Goal: Transaction & Acquisition: Purchase product/service

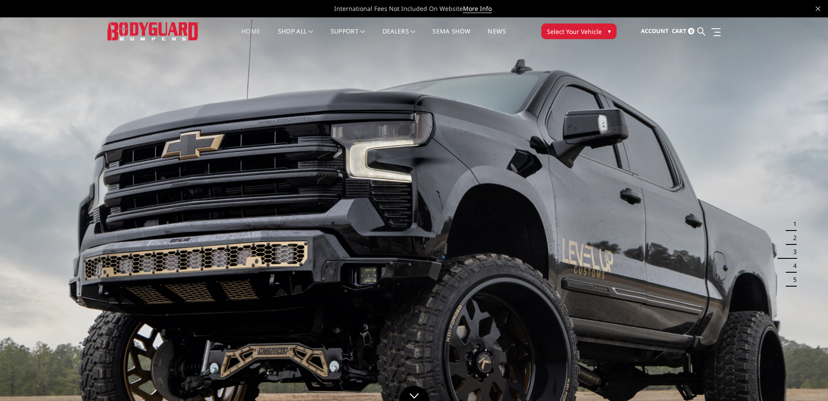
click at [247, 34] on link "Home" at bounding box center [251, 36] width 19 height 17
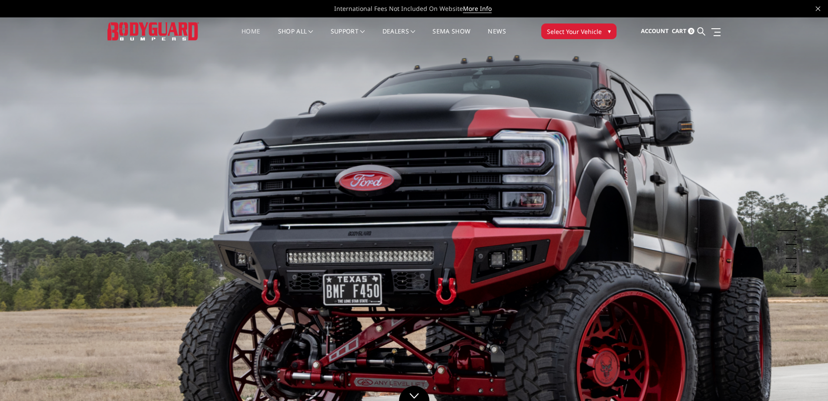
click at [592, 29] on span "Select Your Vehicle" at bounding box center [574, 31] width 55 height 9
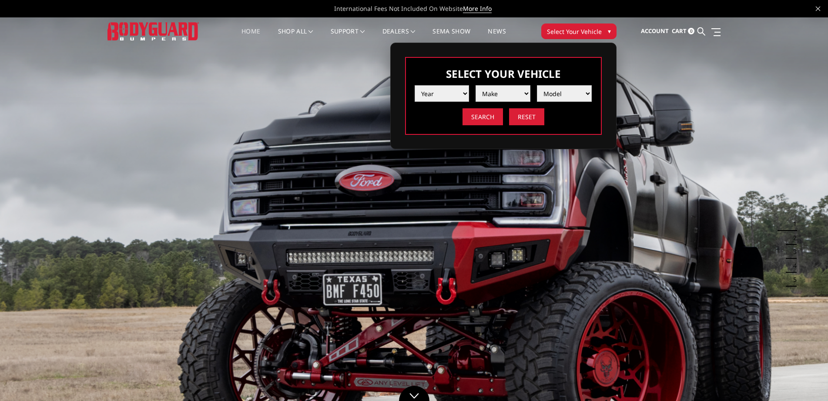
select select "yr_2025"
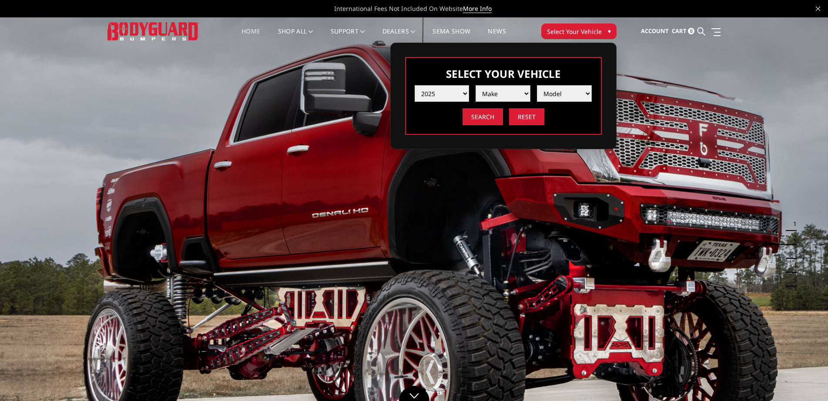
select select "mk_ram"
select select "md_2500-3500"
click at [479, 117] on input "Search" at bounding box center [483, 116] width 40 height 17
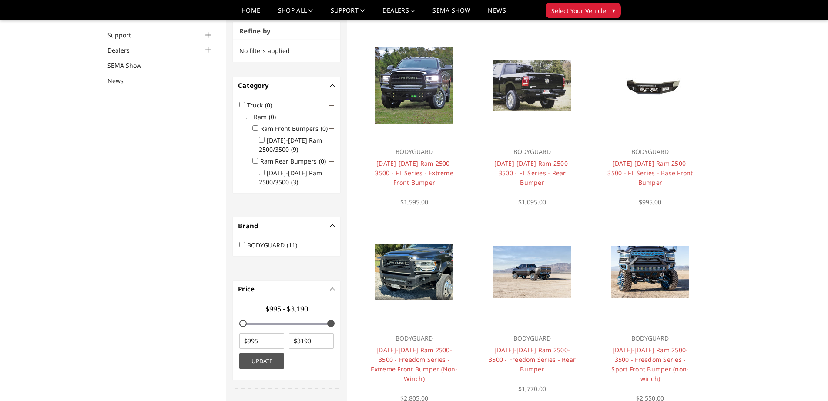
scroll to position [74, 0]
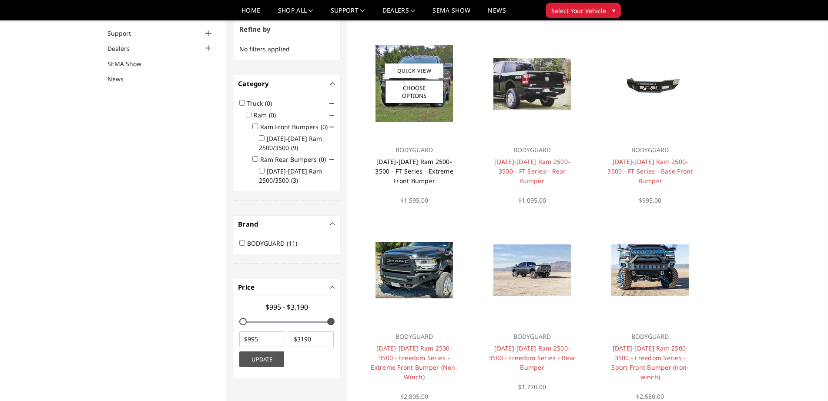
click at [432, 170] on link "[DATE]-[DATE] Ram 2500-3500 - FT Series - Extreme Front Bumper" at bounding box center [414, 171] width 78 height 27
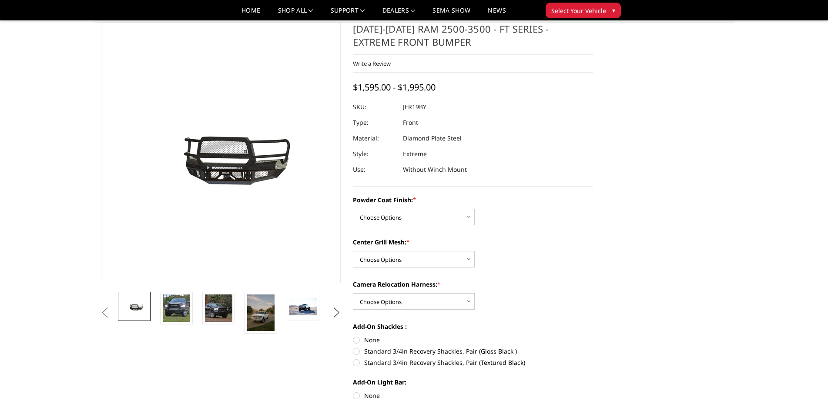
scroll to position [85, 0]
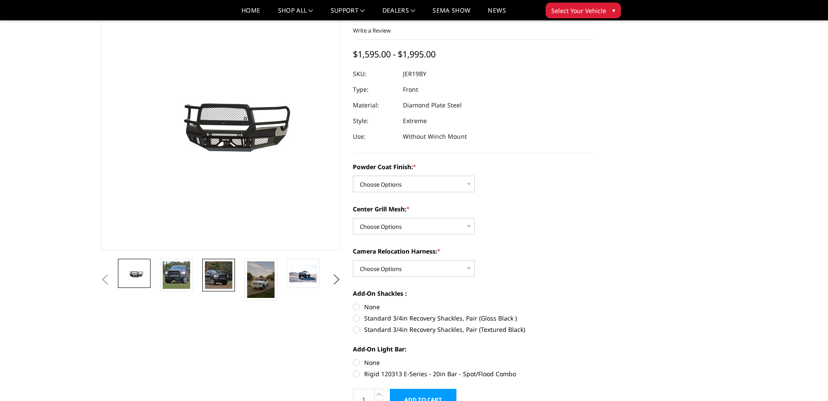
click at [209, 278] on img at bounding box center [218, 275] width 27 height 27
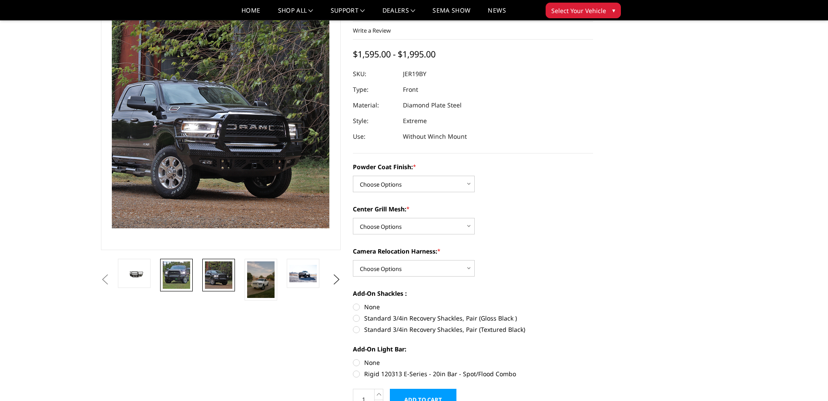
click at [190, 277] on img at bounding box center [176, 275] width 27 height 27
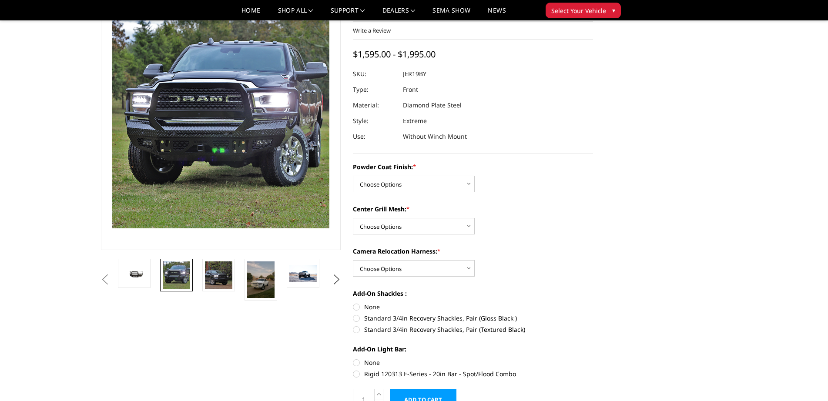
click at [152, 272] on li at bounding box center [137, 280] width 42 height 42
click at [112, 278] on button "Previous" at bounding box center [105, 279] width 13 height 13
click at [142, 274] on img at bounding box center [134, 273] width 27 height 13
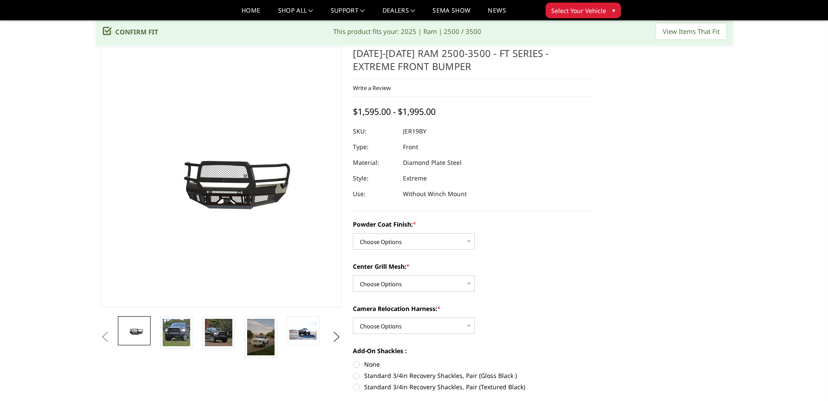
scroll to position [26, 0]
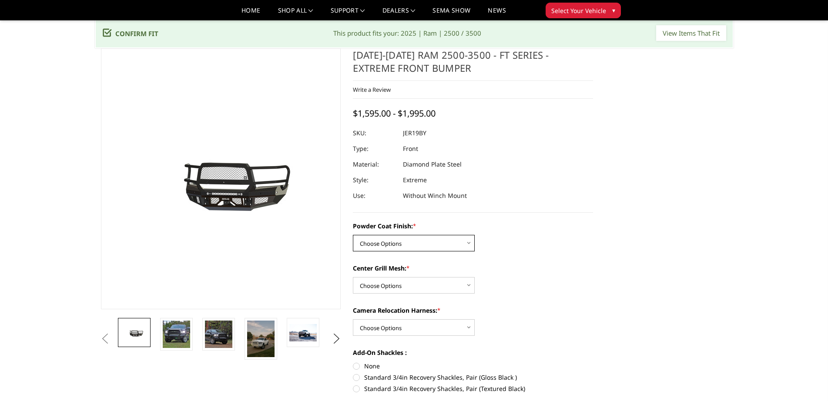
select select "3215"
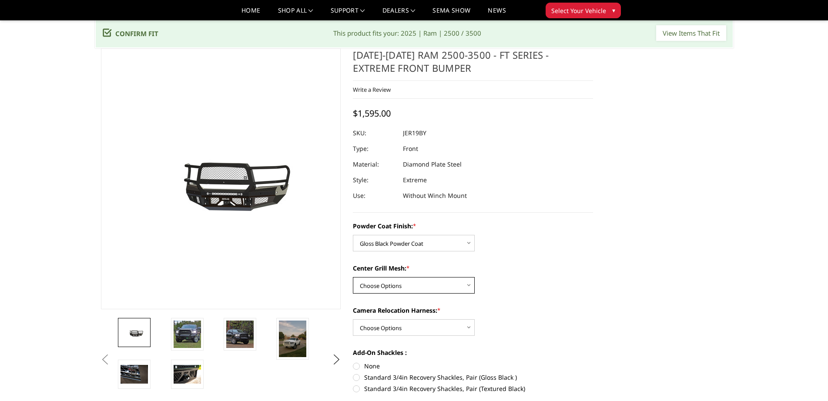
select select "3218"
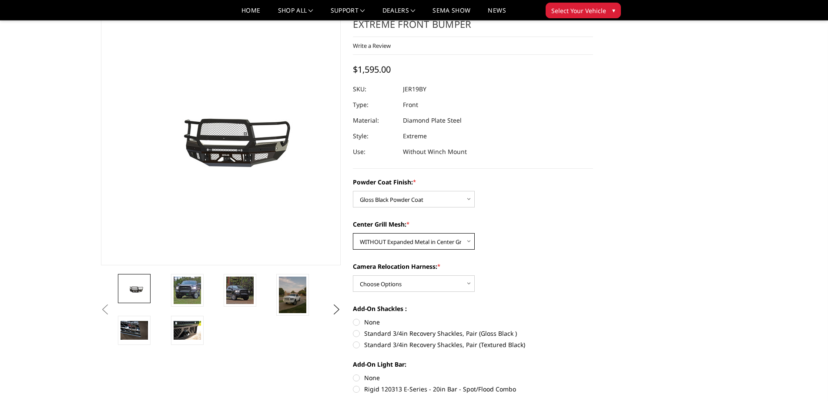
scroll to position [85, 0]
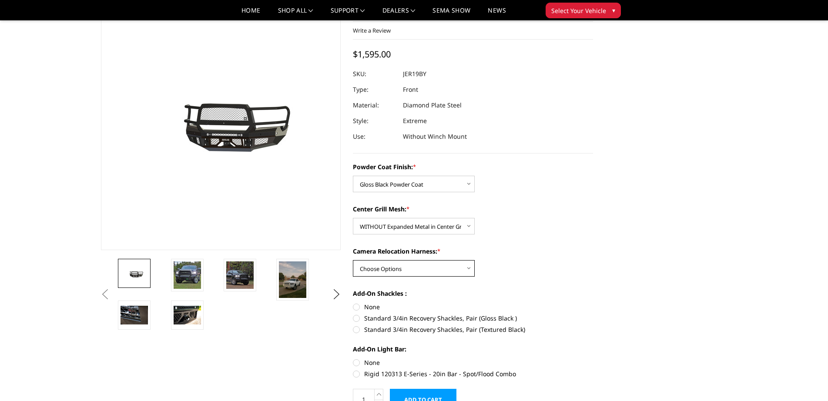
select select "3219"
click at [521, 268] on div "Camera Relocation Harness: * Choose Options WITH Camera Relocation Harness WITH…" at bounding box center [473, 262] width 240 height 30
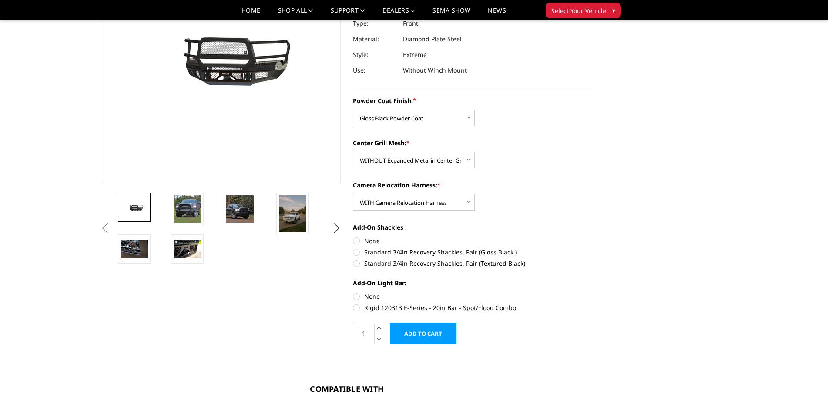
scroll to position [153, 0]
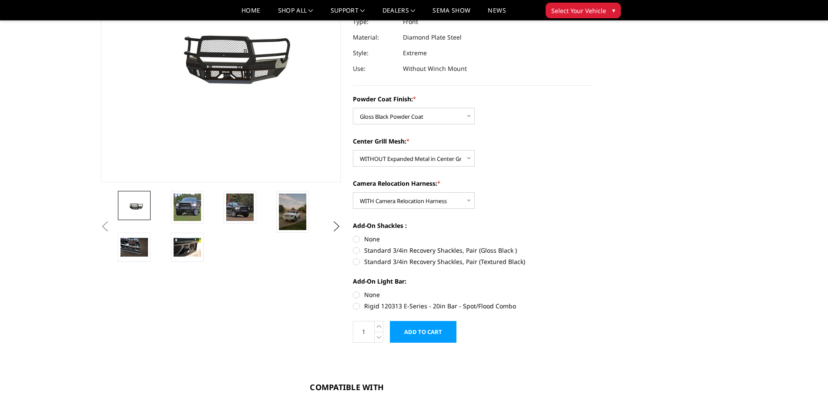
click at [357, 239] on label "None" at bounding box center [473, 239] width 240 height 9
click at [353, 235] on input "None" at bounding box center [353, 235] width 0 height 0
radio input "true"
click at [357, 307] on label "Rigid 120313 E-Series - 20in Bar - Spot/Flood Combo" at bounding box center [473, 306] width 240 height 9
click at [593, 291] on input "Rigid 120313 E-Series - 20in Bar - Spot/Flood Combo" at bounding box center [593, 290] width 0 height 0
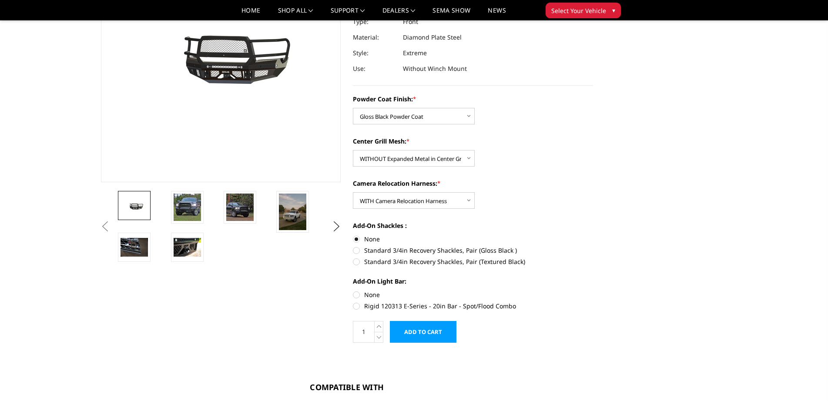
radio input "true"
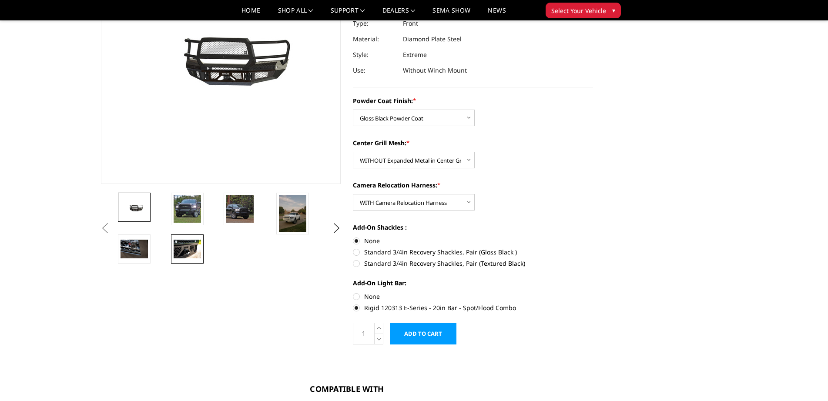
click at [197, 255] on img at bounding box center [187, 249] width 27 height 18
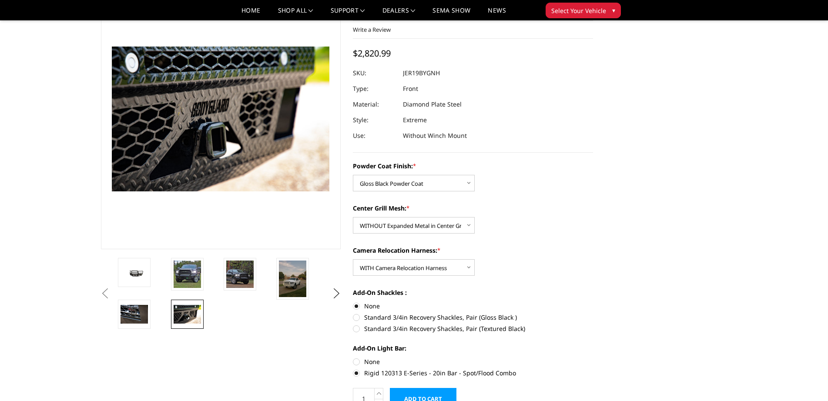
scroll to position [4, 0]
